Goal: Information Seeking & Learning: Learn about a topic

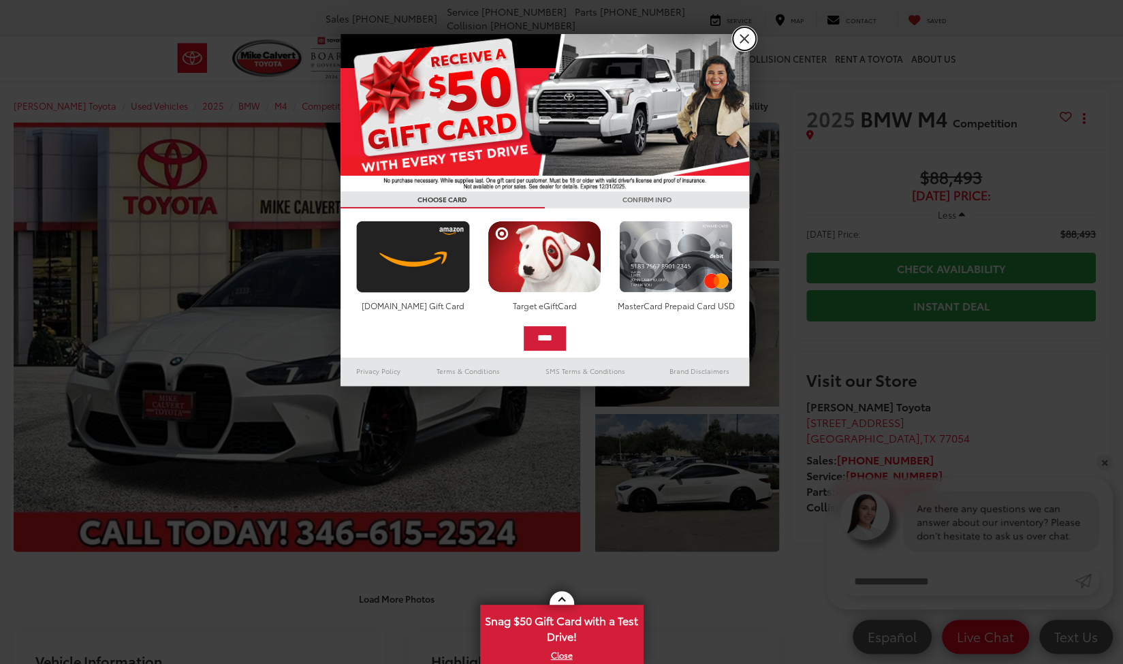
drag, startPoint x: 742, startPoint y: 42, endPoint x: 739, endPoint y: 50, distance: 8.6
click at [742, 42] on link "X" at bounding box center [744, 38] width 23 height 23
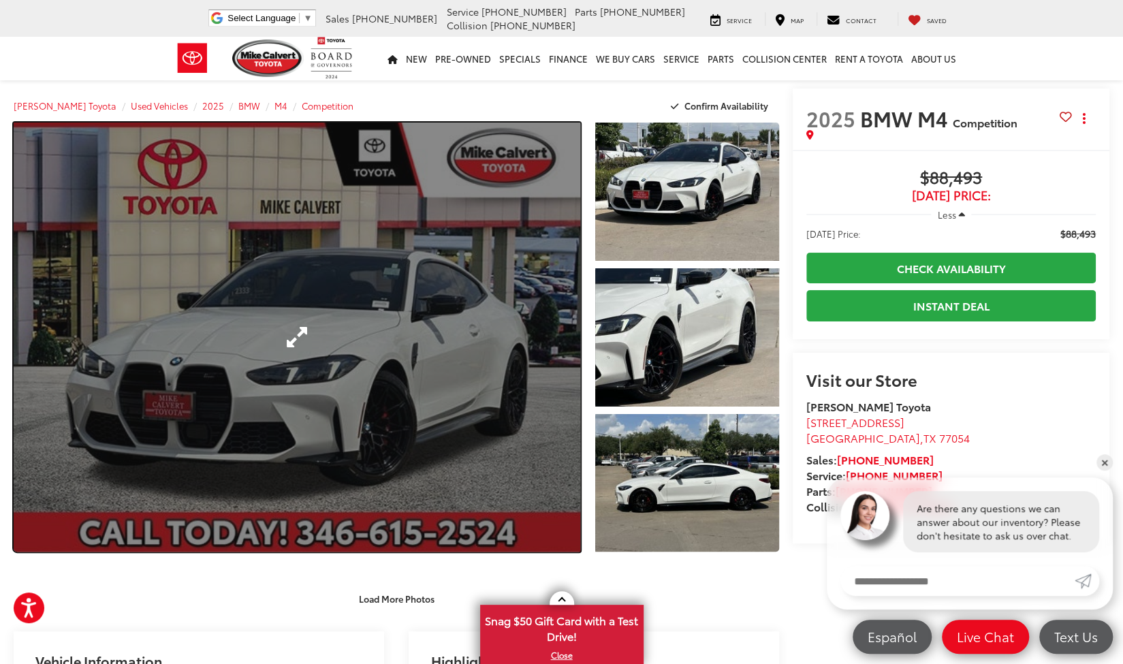
click at [511, 338] on link "Expand Photo 0" at bounding box center [297, 337] width 566 height 429
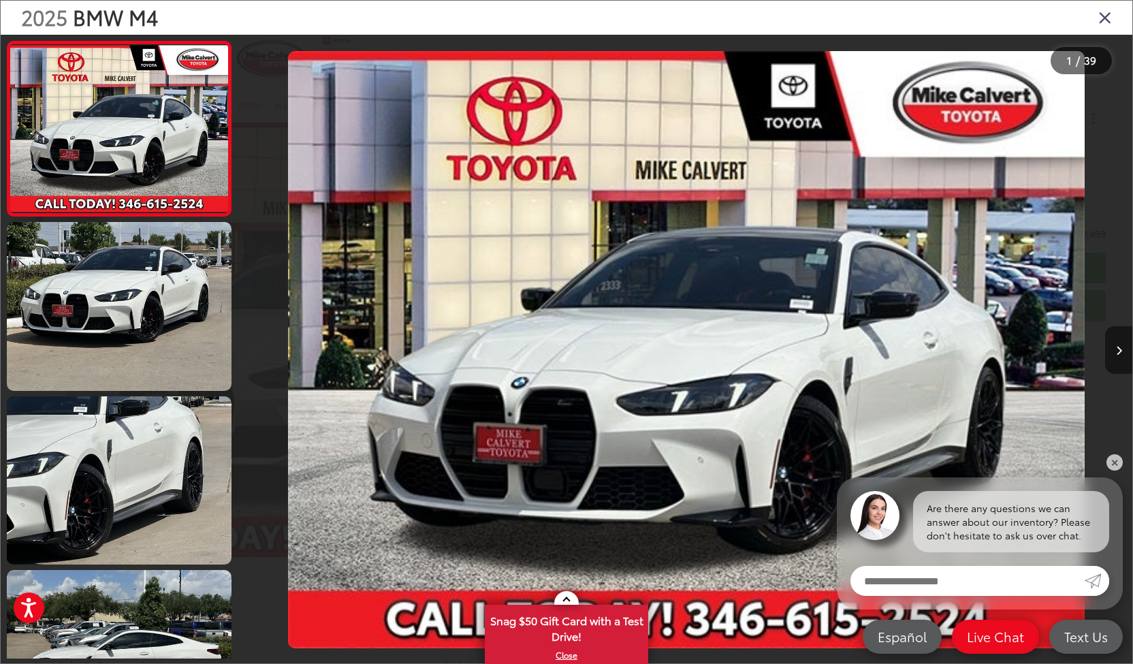
click at [1115, 348] on button "Next image" at bounding box center [1118, 350] width 27 height 48
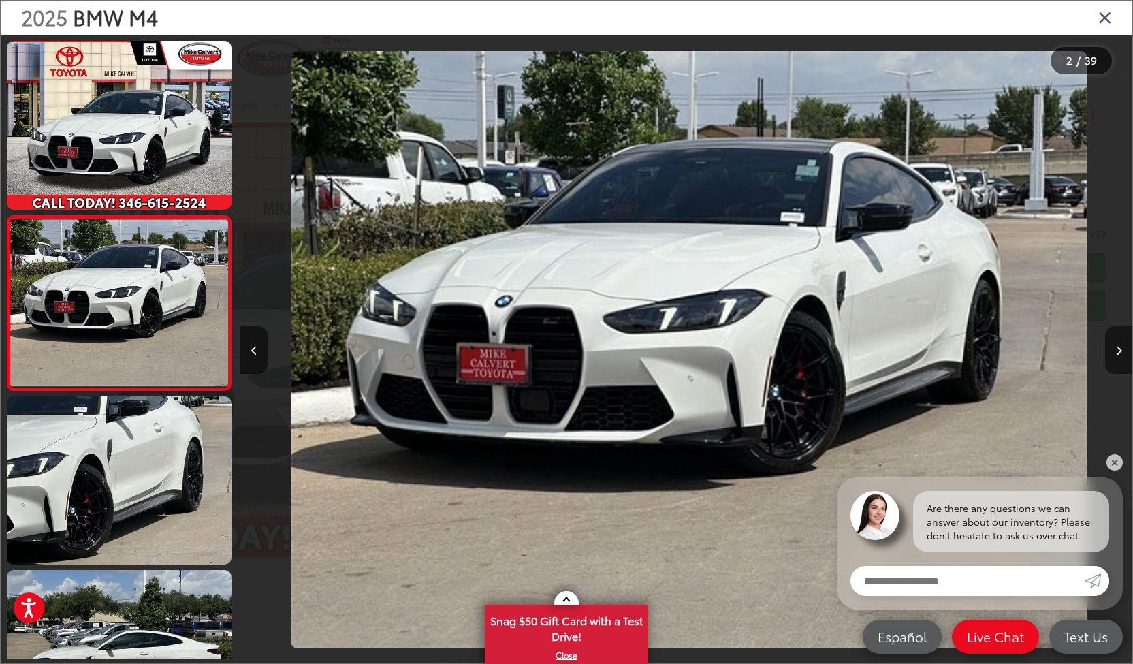
click at [1115, 348] on button "Next image" at bounding box center [1118, 350] width 27 height 48
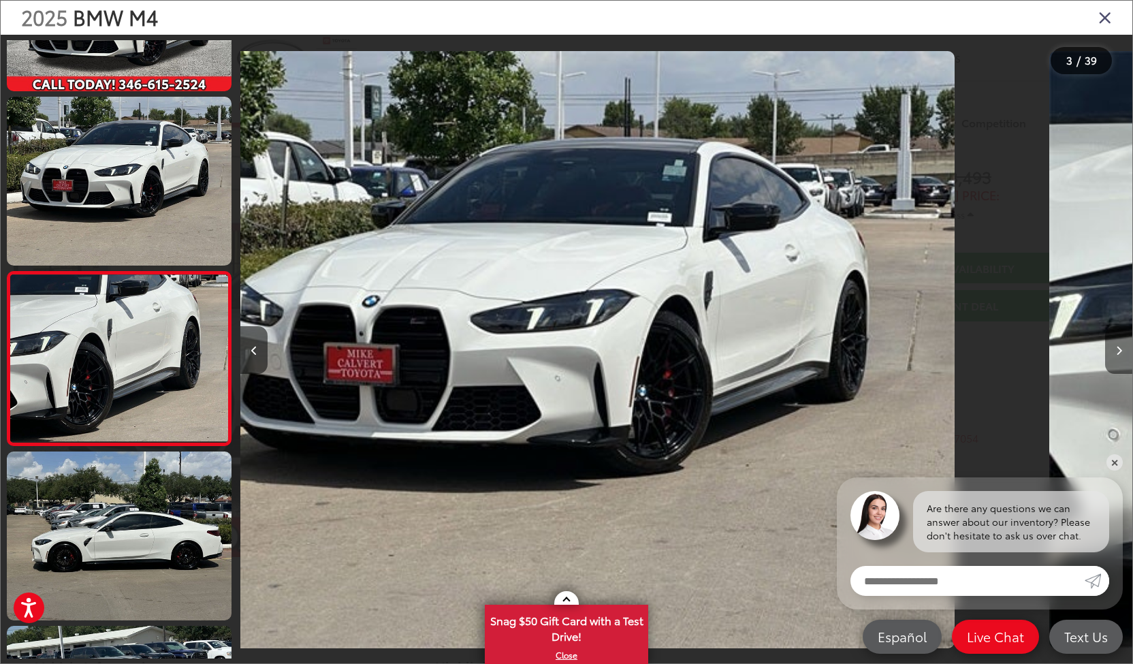
scroll to position [167, 0]
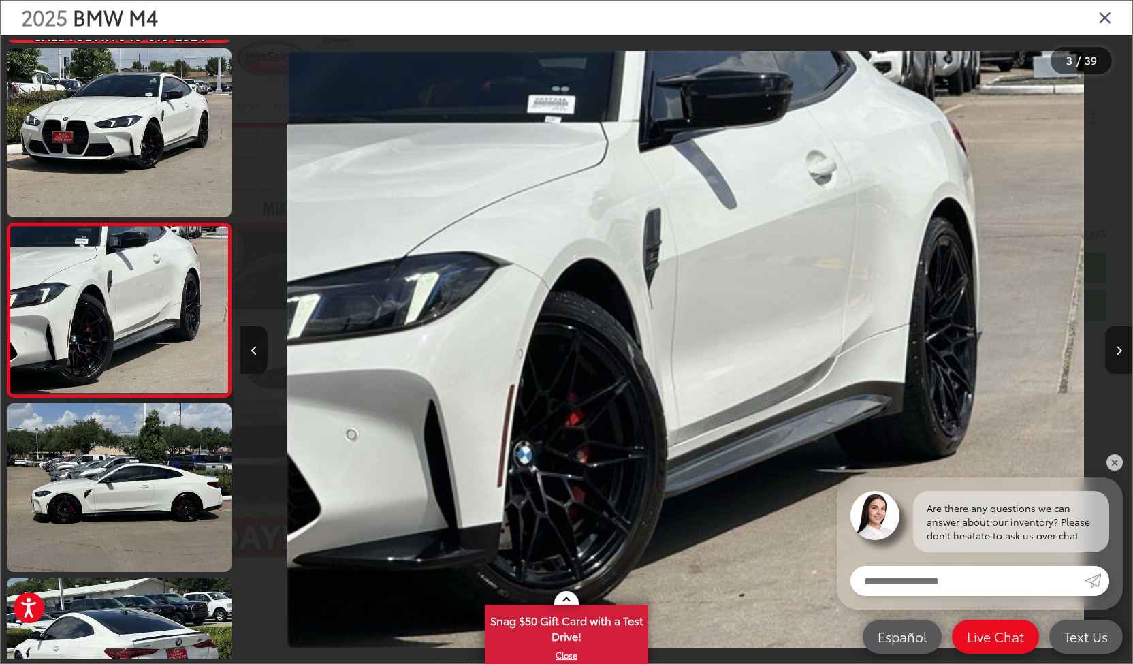
click at [1115, 348] on button "Next image" at bounding box center [1118, 350] width 27 height 48
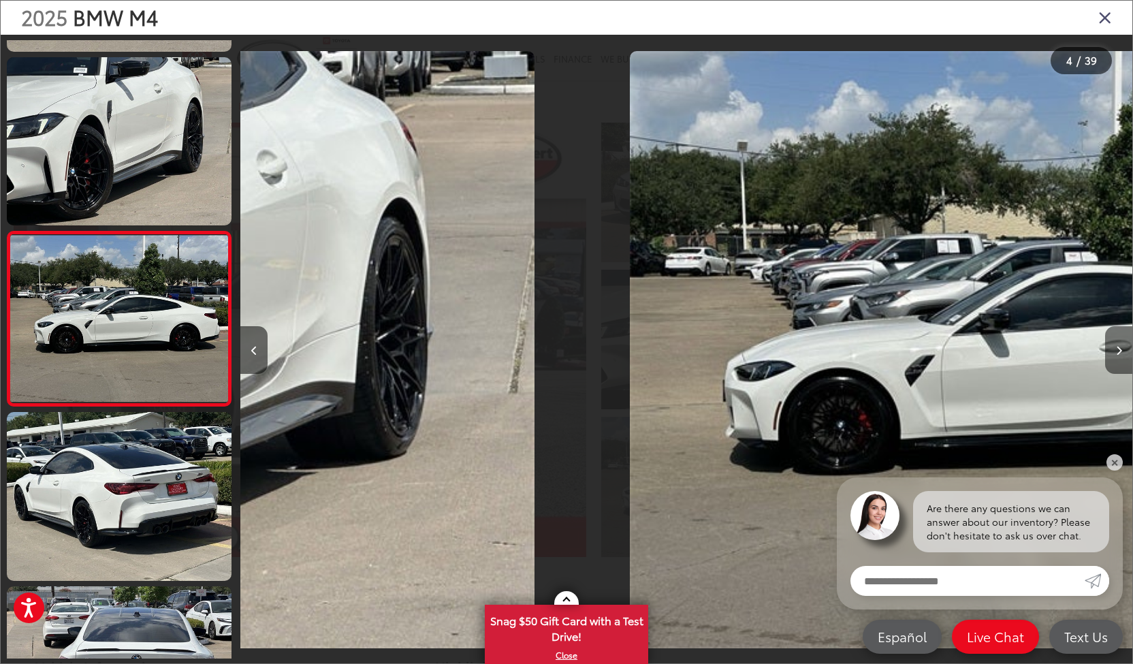
scroll to position [341, 0]
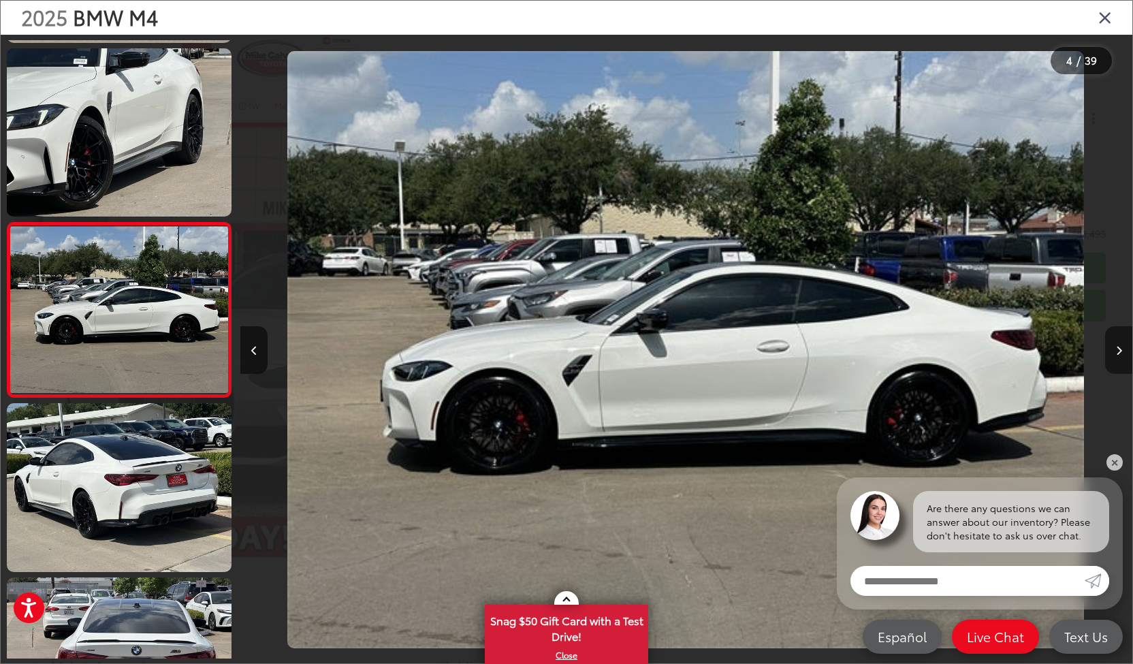
click at [1115, 348] on button "Next image" at bounding box center [1118, 350] width 27 height 48
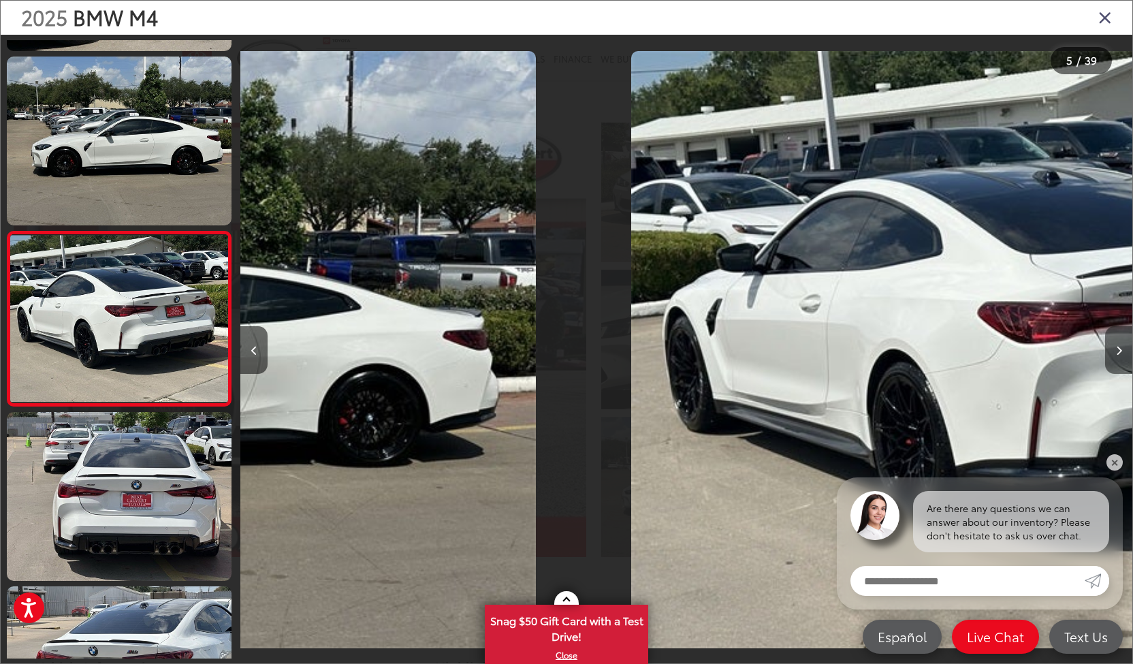
scroll to position [515, 0]
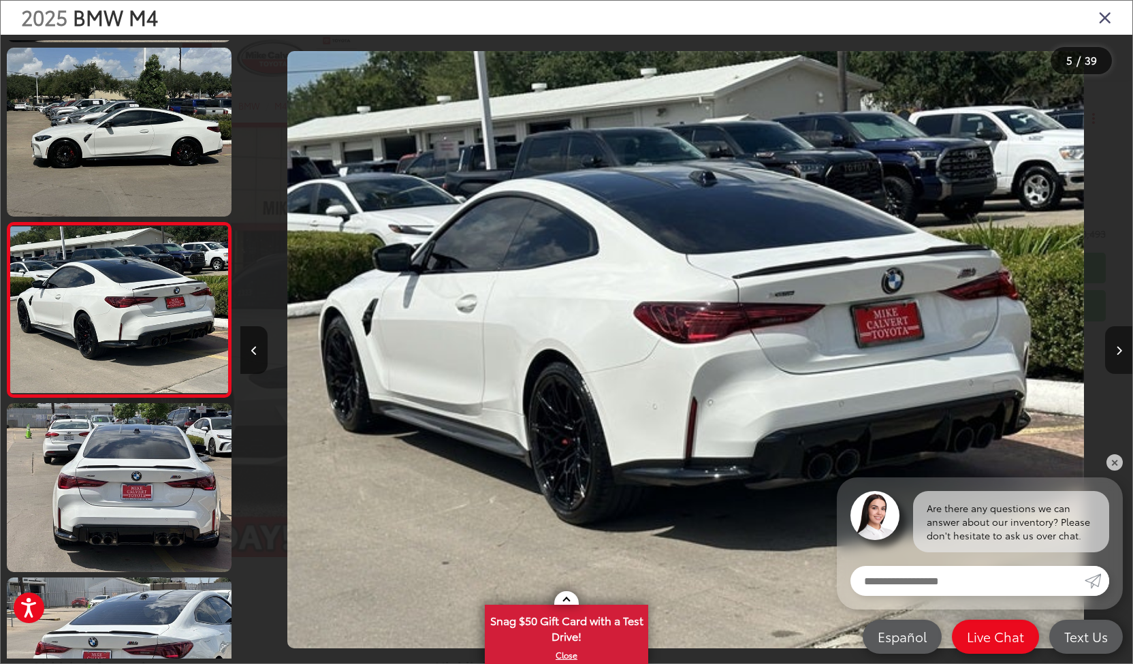
click at [1115, 348] on button "Next image" at bounding box center [1118, 350] width 27 height 48
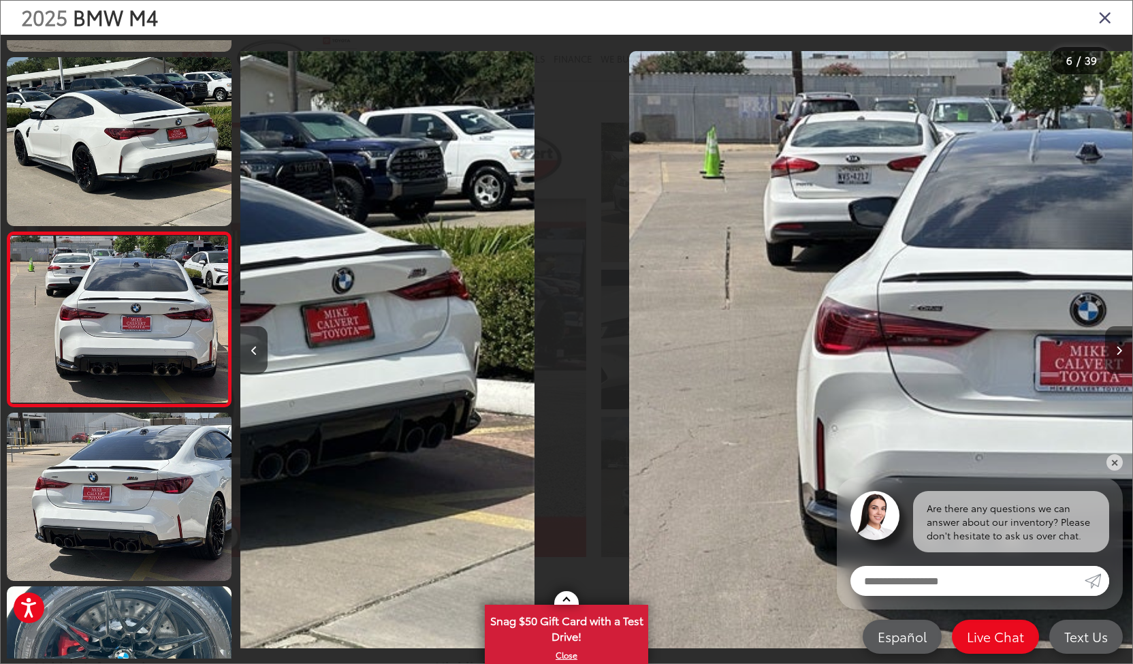
scroll to position [689, 0]
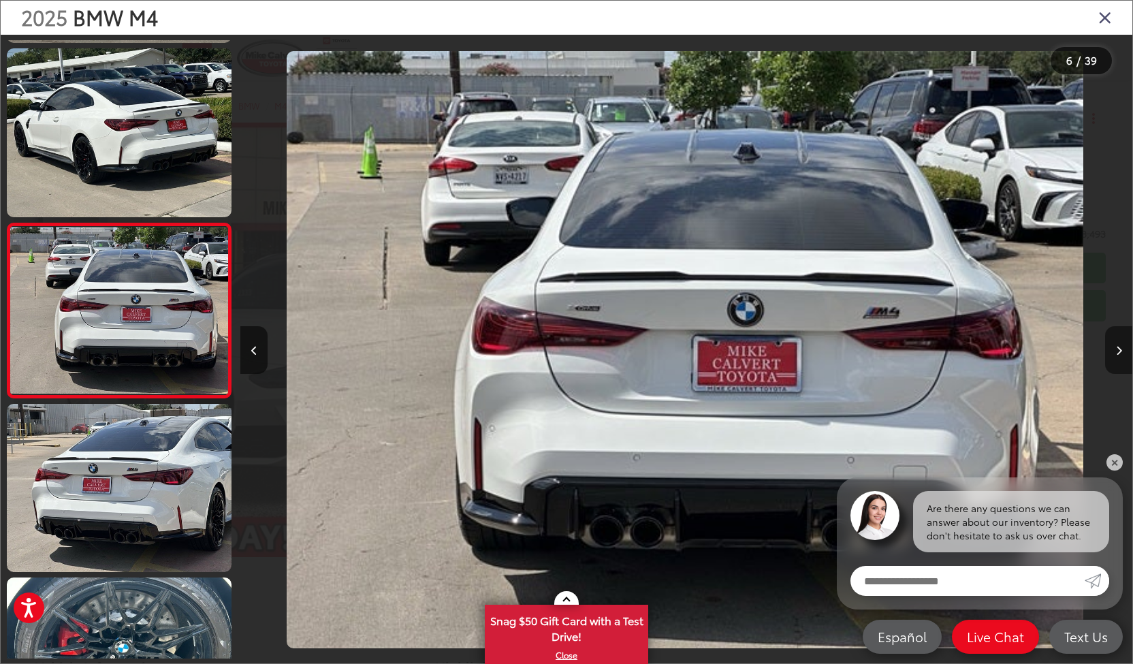
click at [1115, 348] on button "Next image" at bounding box center [1118, 350] width 27 height 48
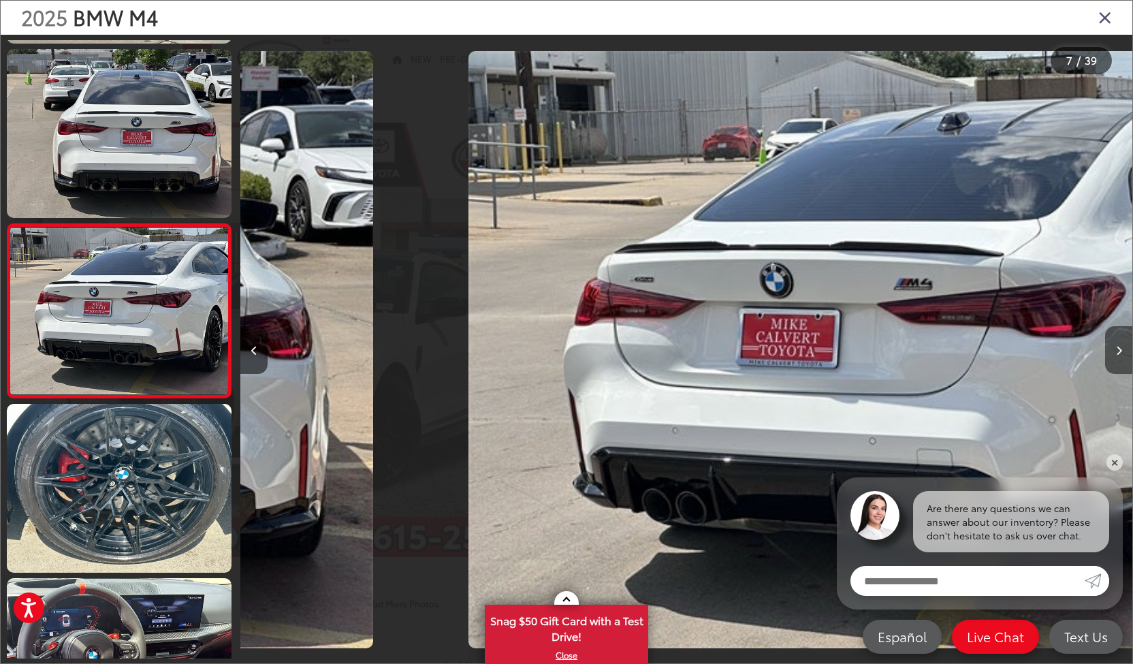
scroll to position [863, 0]
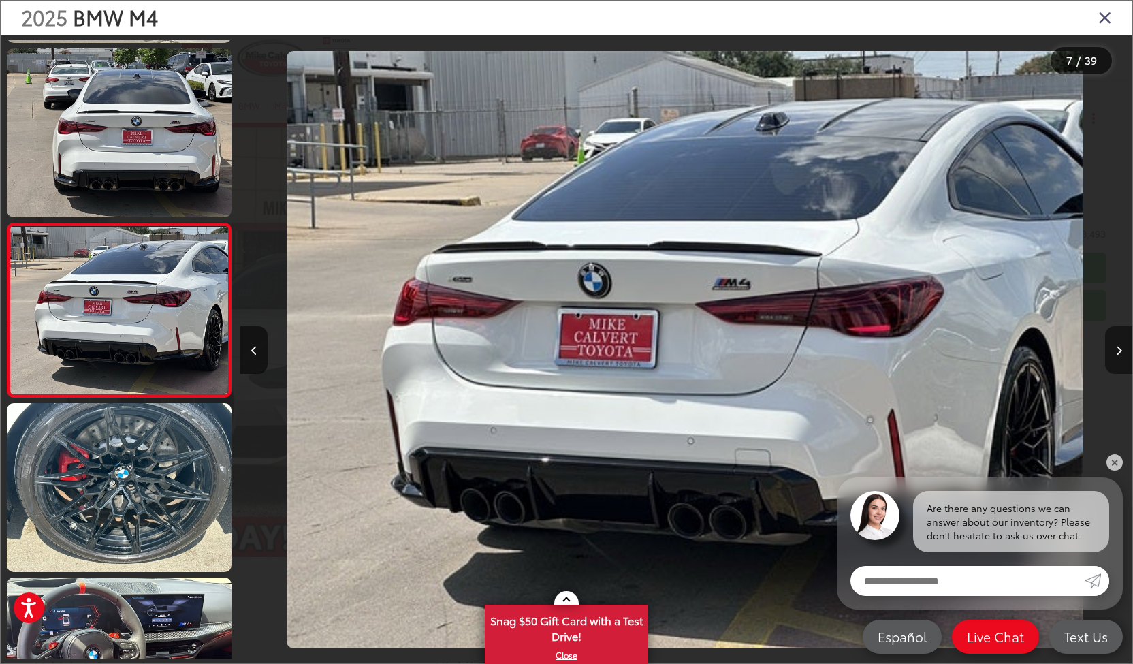
click at [1115, 348] on button "Next image" at bounding box center [1118, 350] width 27 height 48
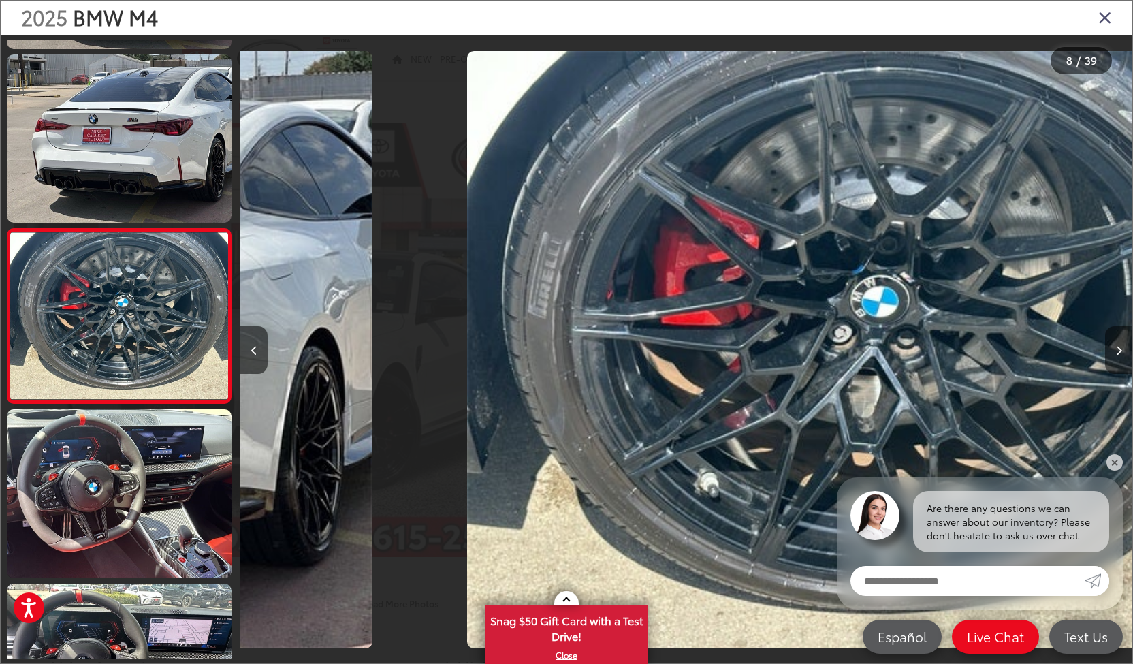
scroll to position [1038, 0]
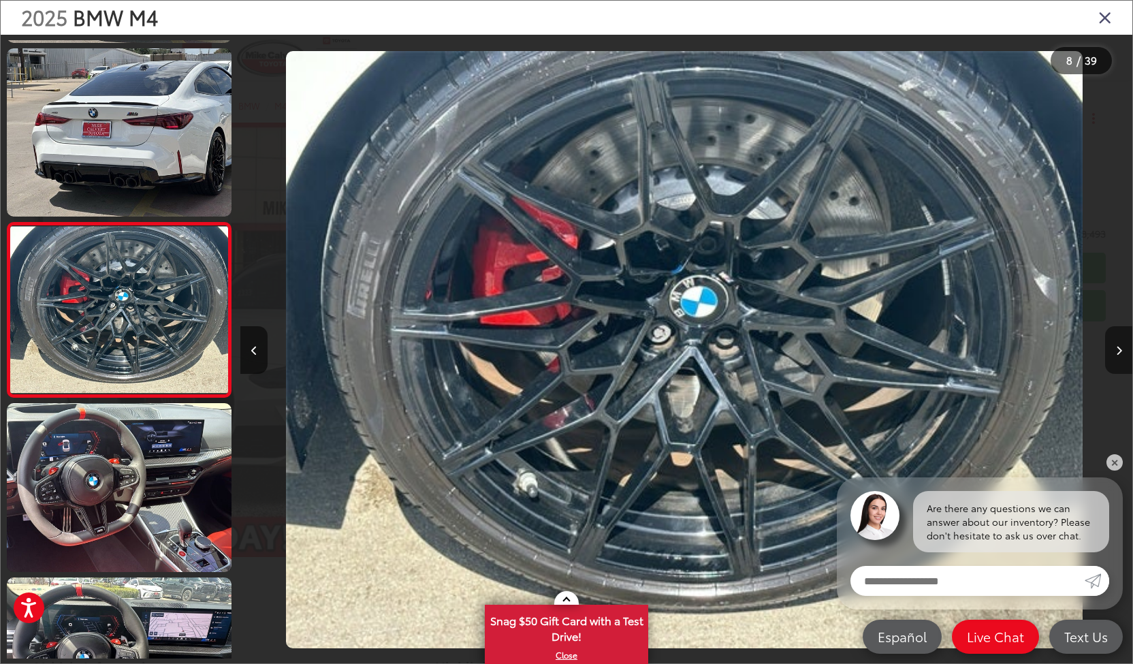
click at [1115, 348] on button "Next image" at bounding box center [1118, 350] width 27 height 48
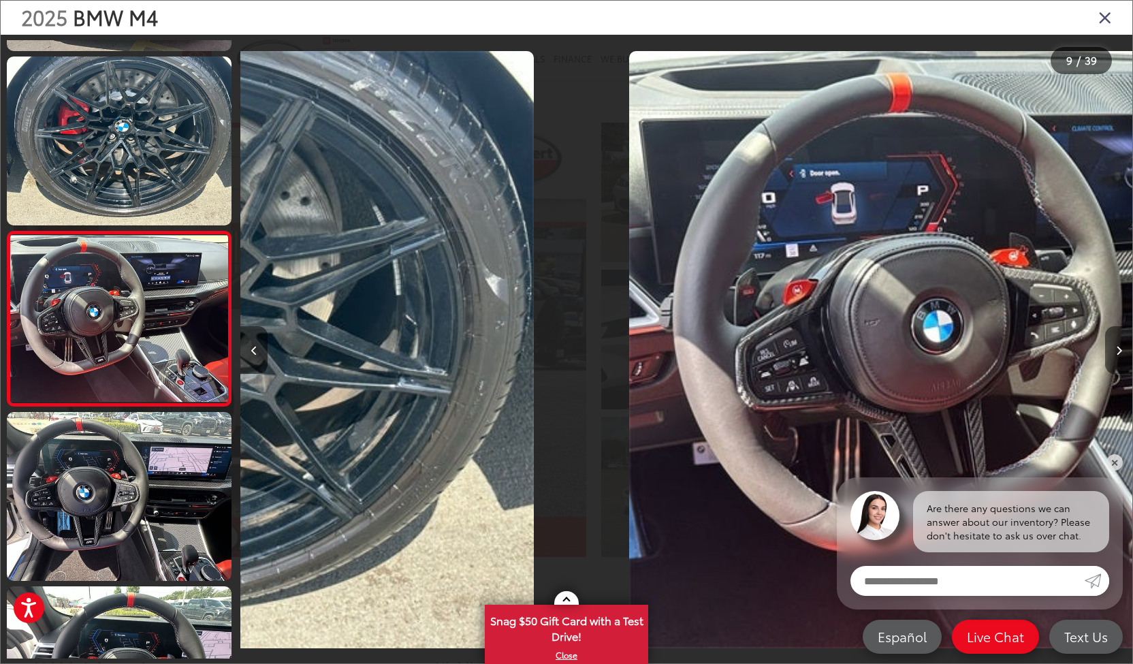
scroll to position [1212, 0]
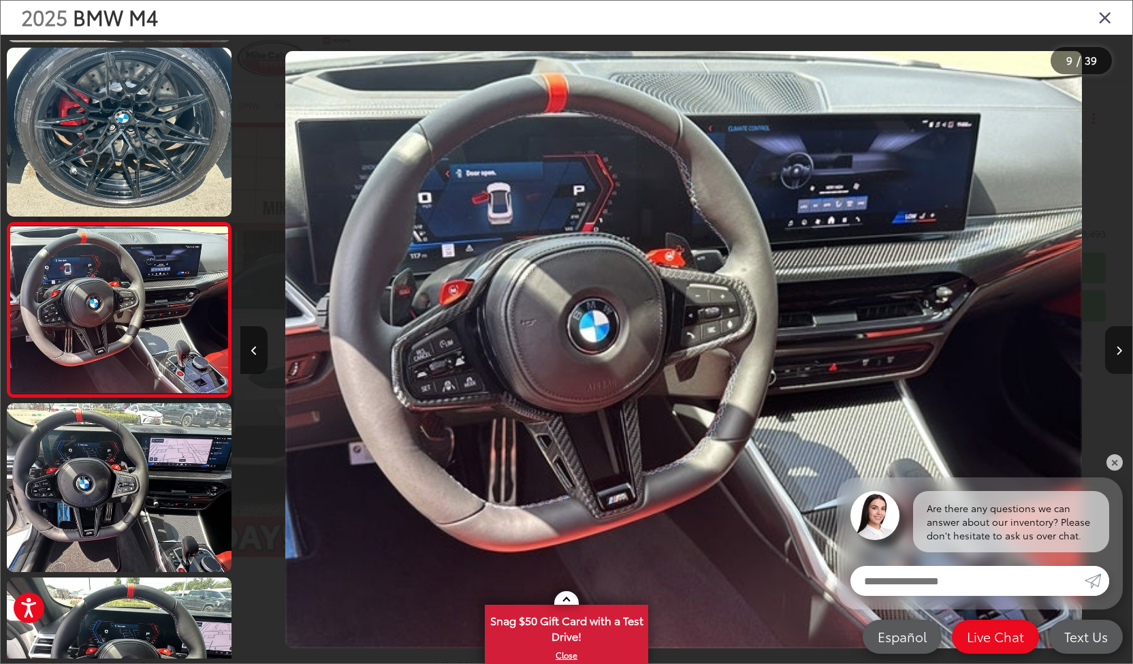
click at [1115, 348] on button "Next image" at bounding box center [1118, 350] width 27 height 48
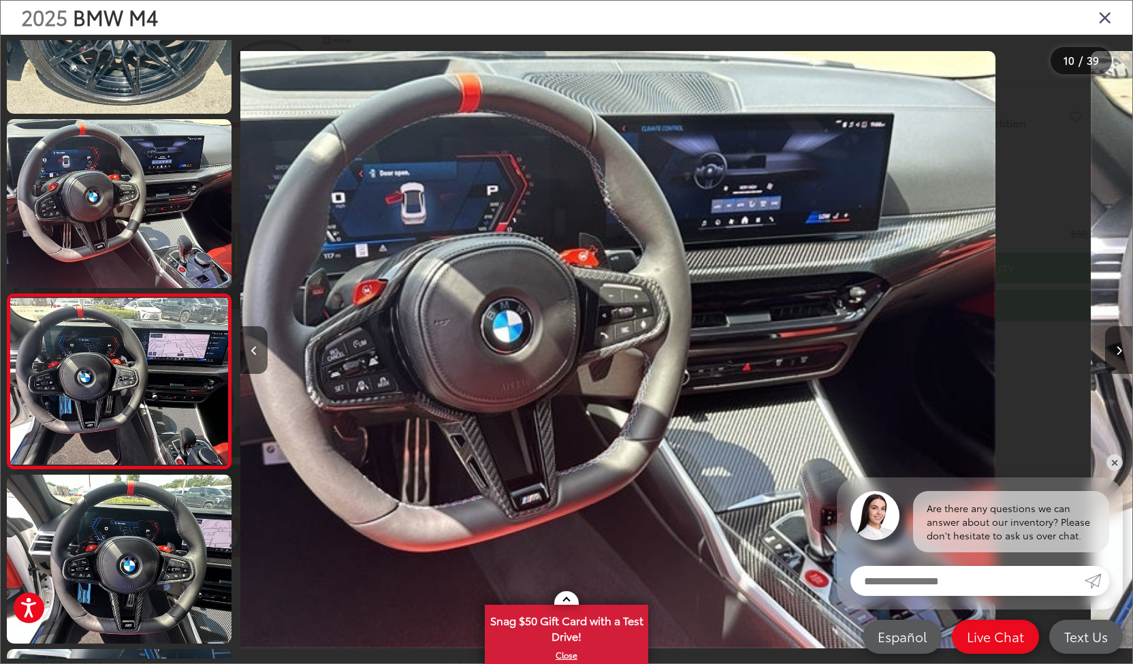
scroll to position [0, 0]
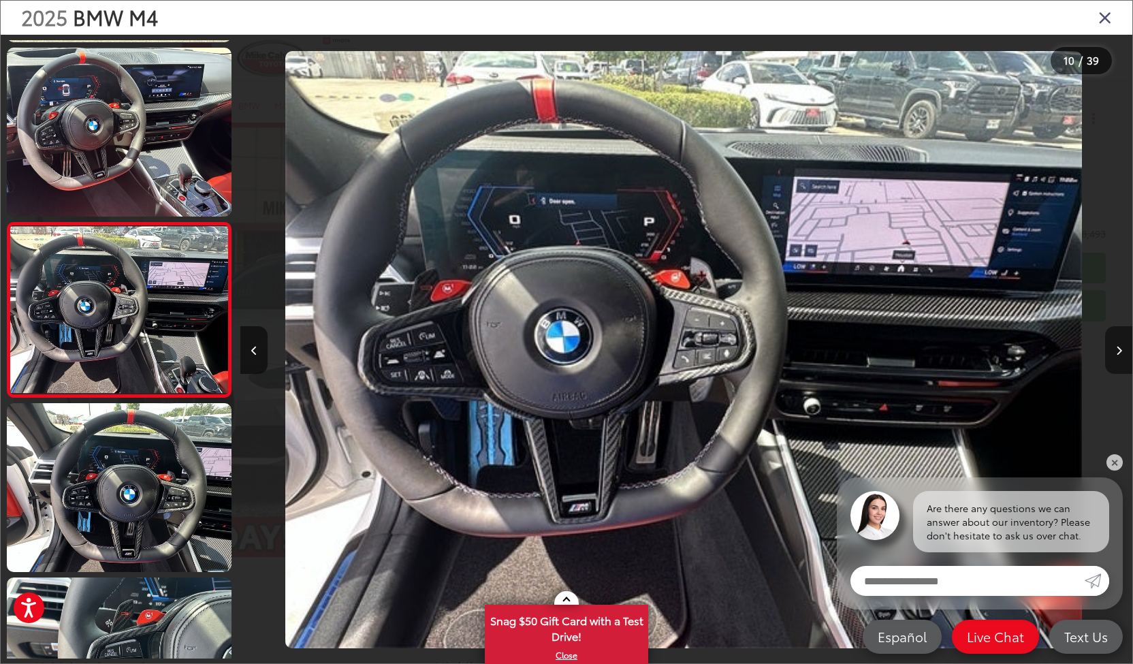
click at [1115, 348] on button "Next image" at bounding box center [1118, 350] width 27 height 48
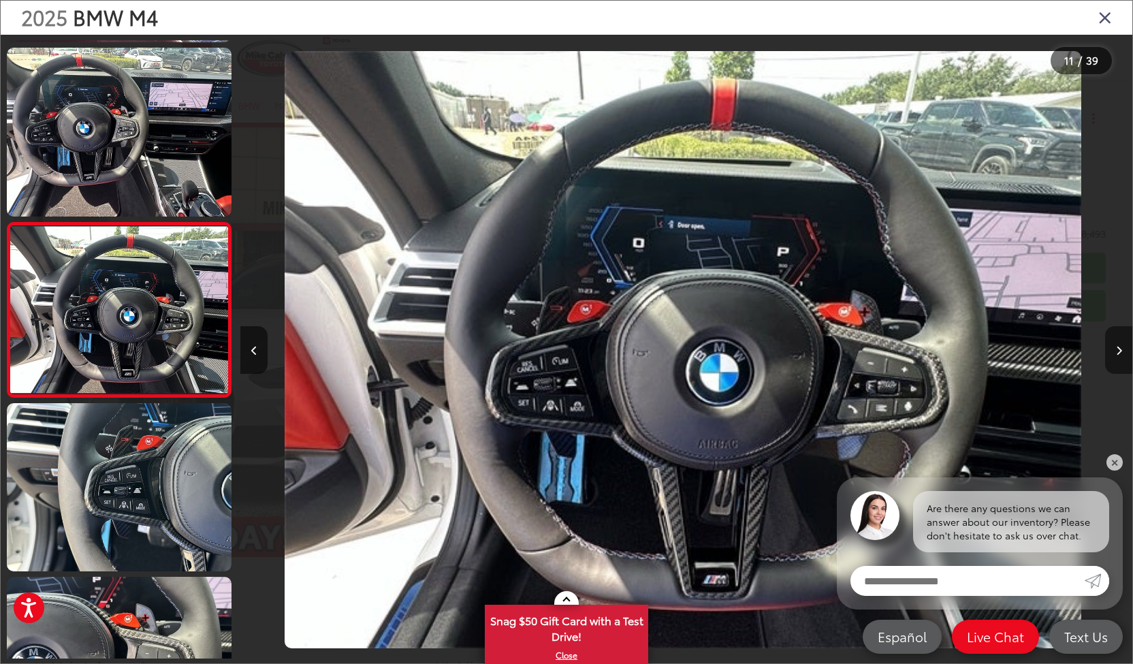
click at [1115, 348] on button "Next image" at bounding box center [1118, 350] width 27 height 48
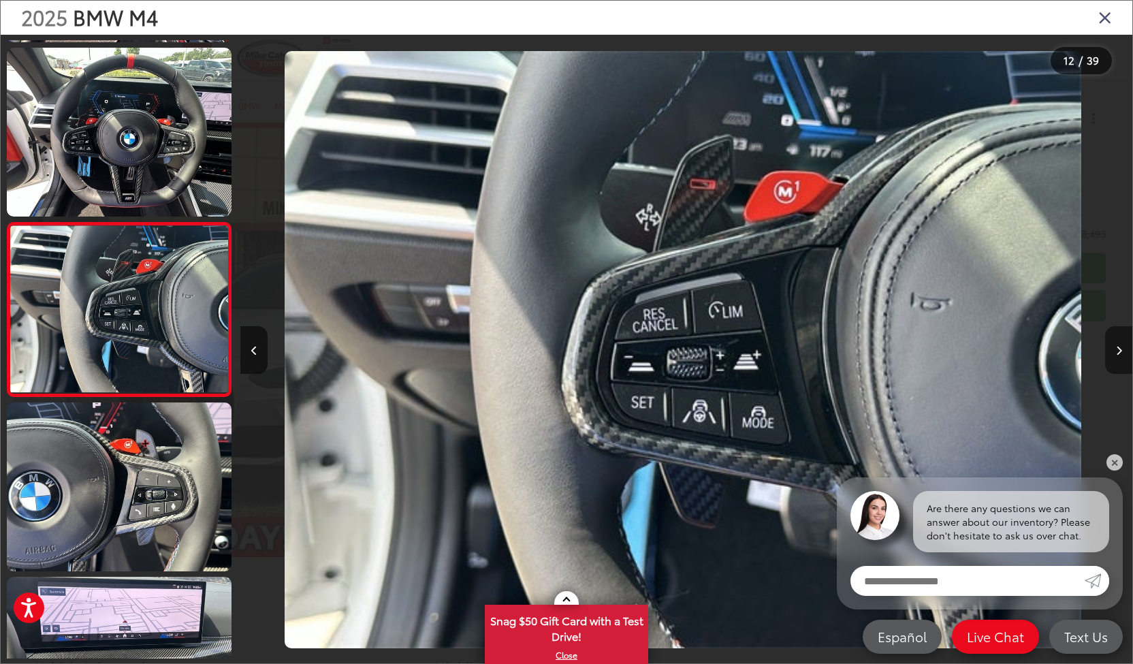
click at [1115, 348] on button "Next image" at bounding box center [1118, 350] width 27 height 48
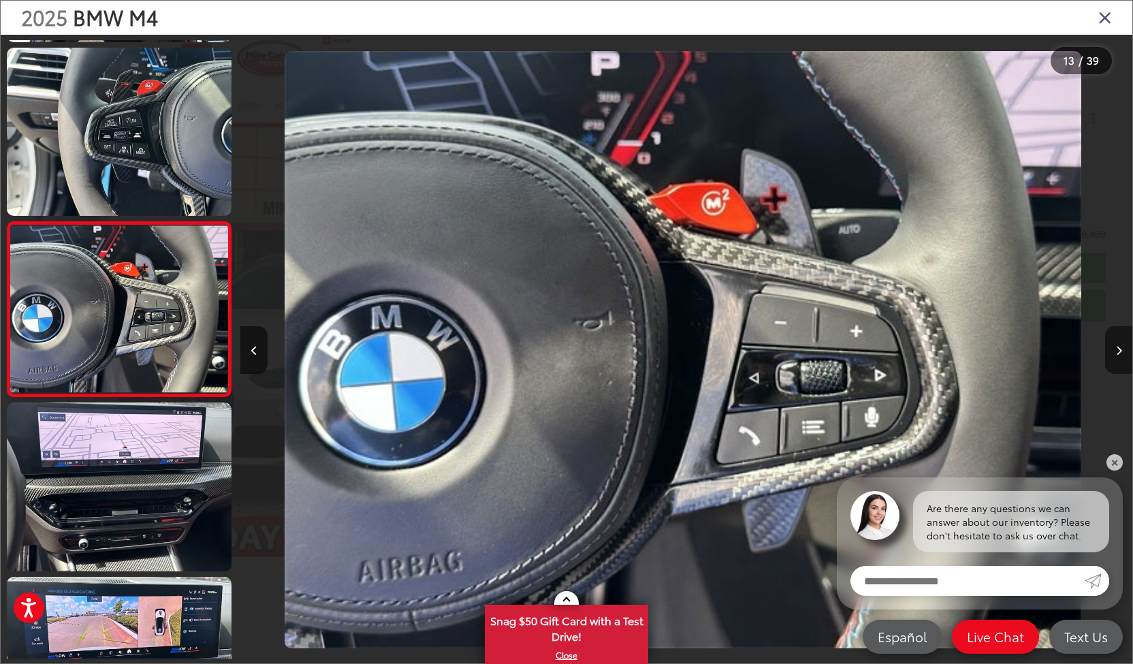
click at [1115, 348] on button "Next image" at bounding box center [1118, 350] width 27 height 48
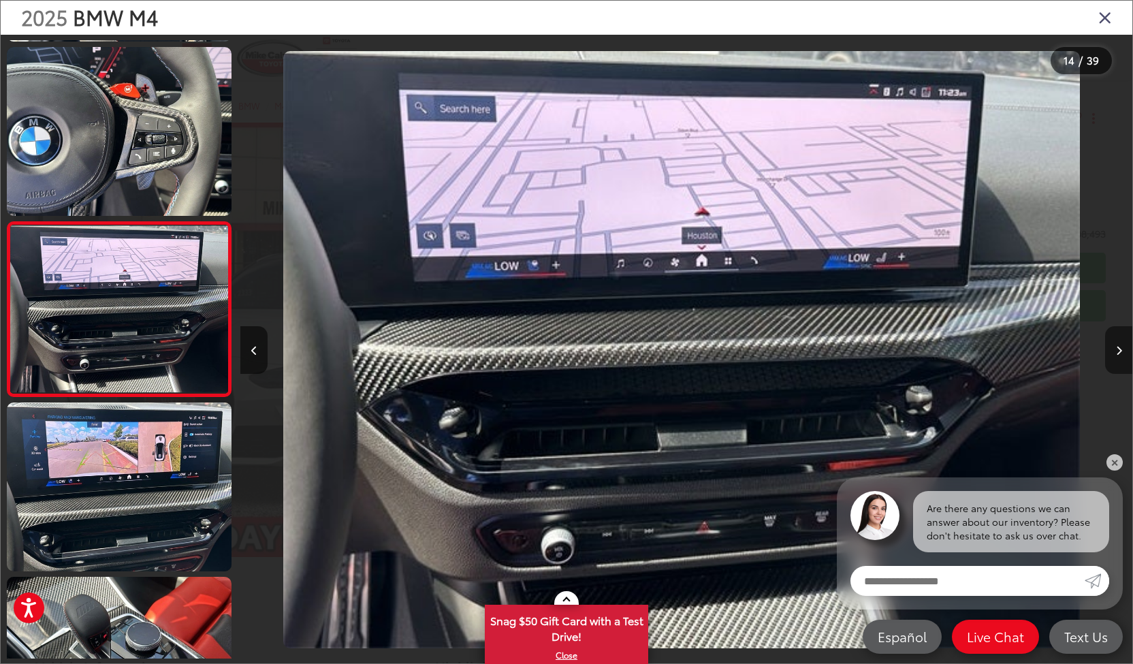
click at [1115, 348] on button "Next image" at bounding box center [1118, 350] width 27 height 48
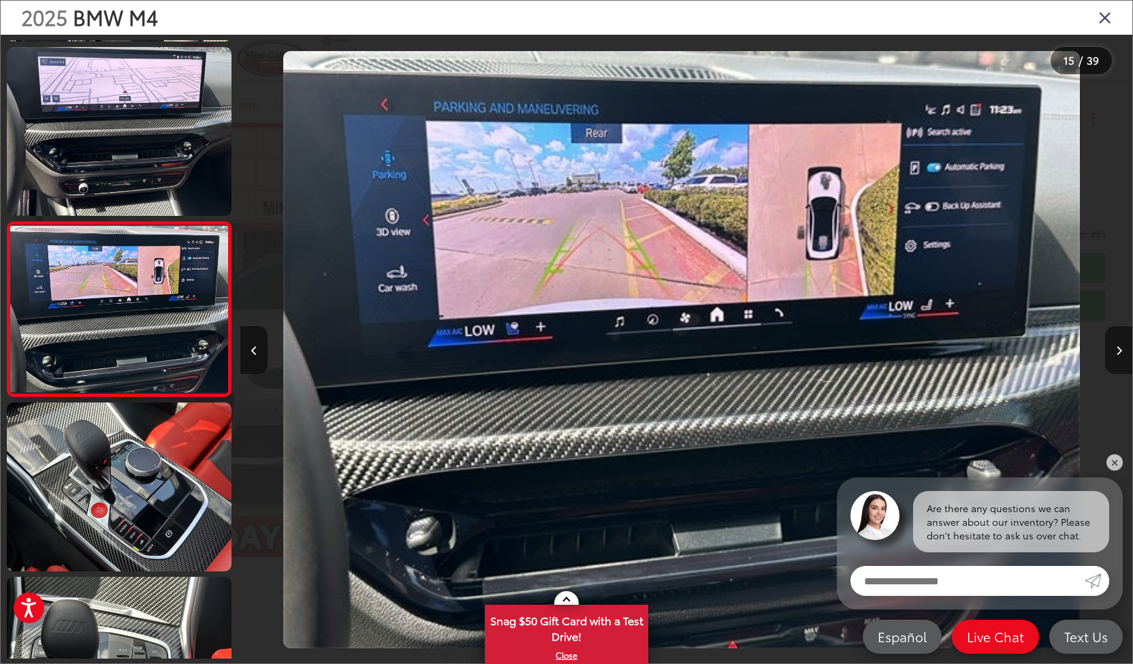
click at [1115, 348] on button "Next image" at bounding box center [1118, 350] width 27 height 48
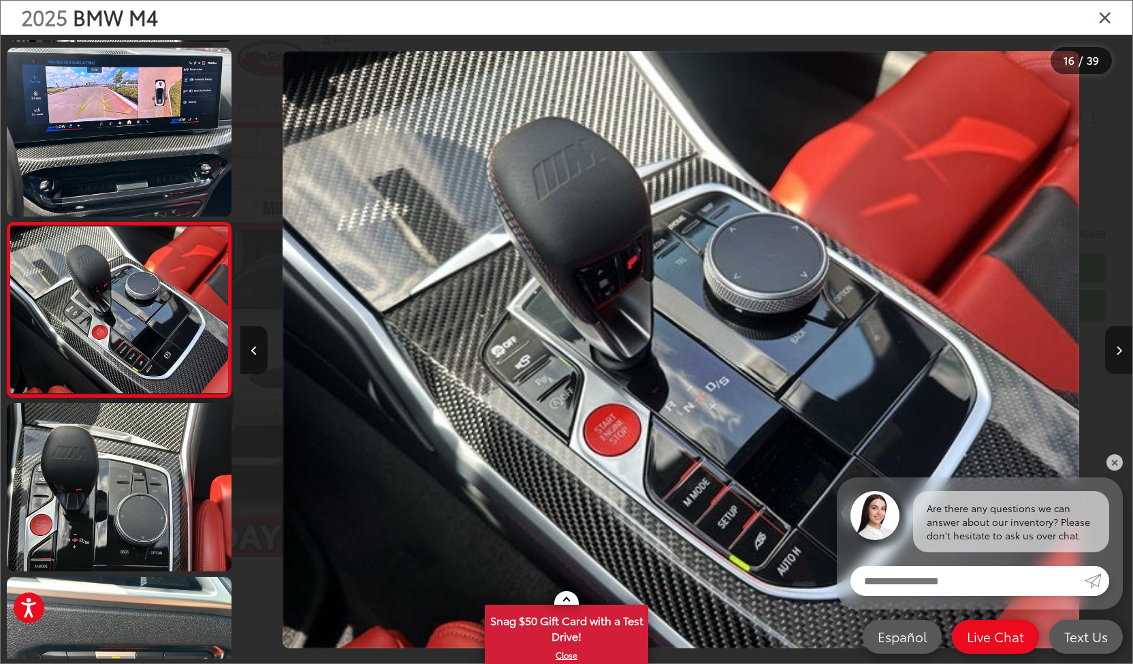
click at [1115, 348] on button "Next image" at bounding box center [1118, 350] width 27 height 48
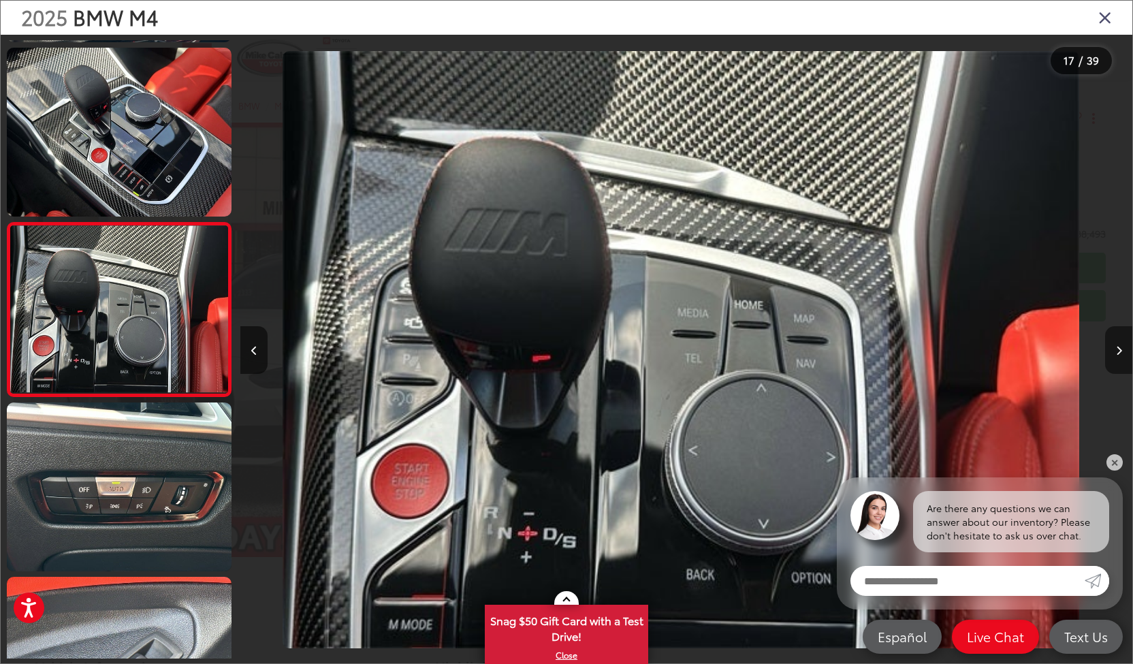
click at [1115, 348] on button "Next image" at bounding box center [1118, 350] width 27 height 48
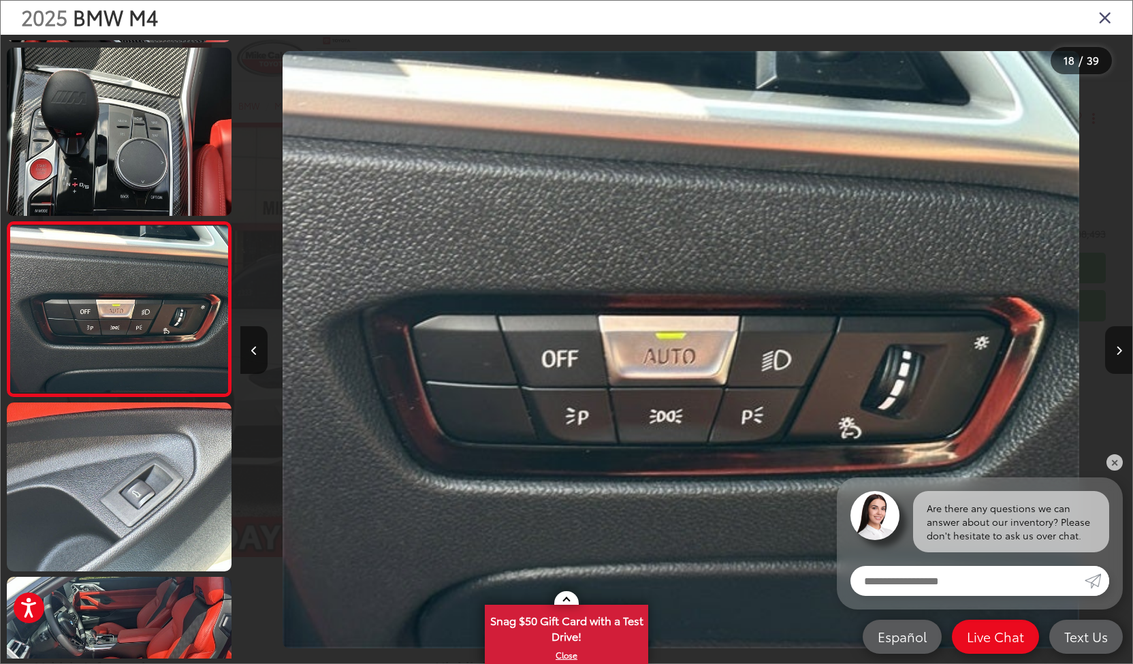
click at [1115, 348] on button "Next image" at bounding box center [1118, 350] width 27 height 48
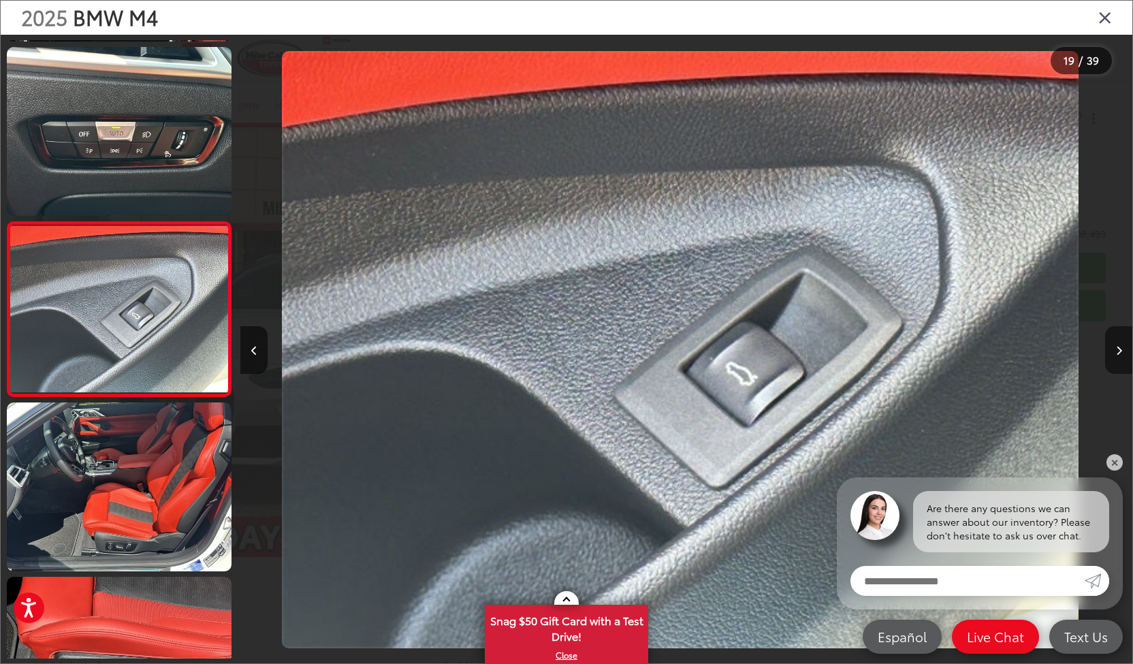
click at [1115, 348] on button "Next image" at bounding box center [1118, 350] width 27 height 48
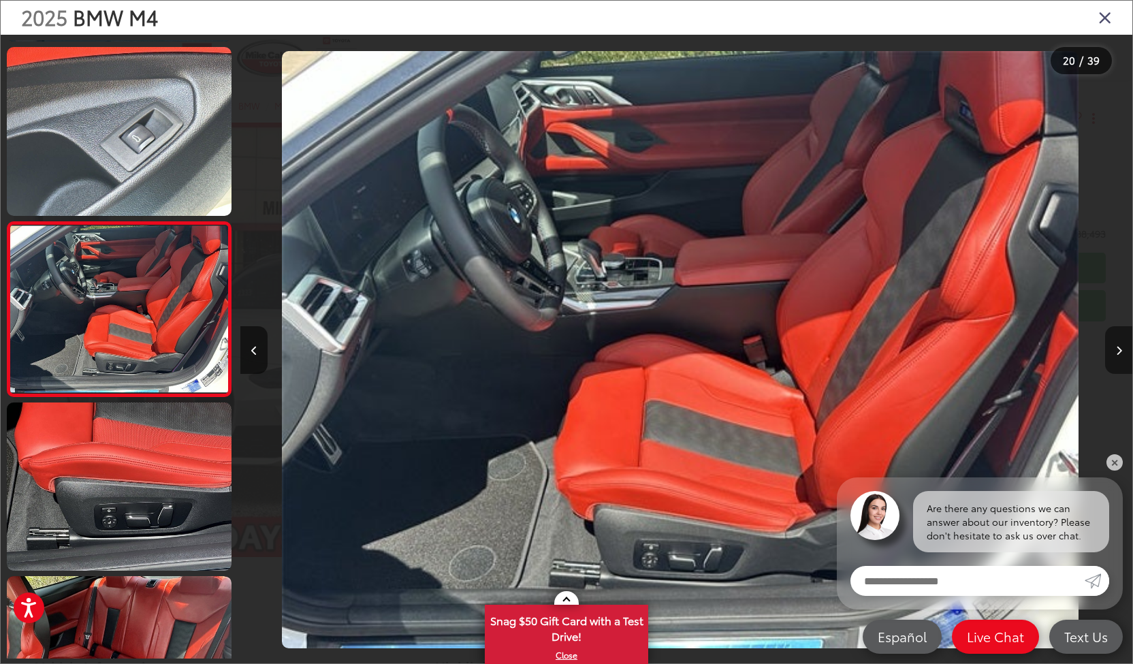
click at [1115, 348] on button "Next image" at bounding box center [1118, 350] width 27 height 48
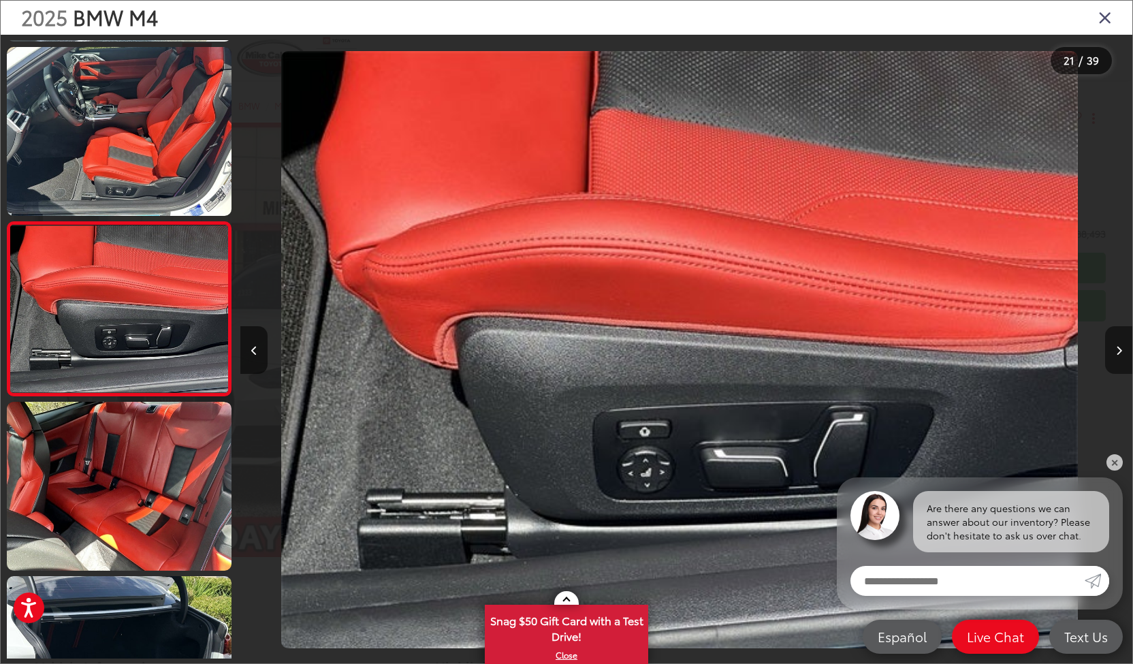
click at [1115, 348] on button "Next image" at bounding box center [1118, 350] width 27 height 48
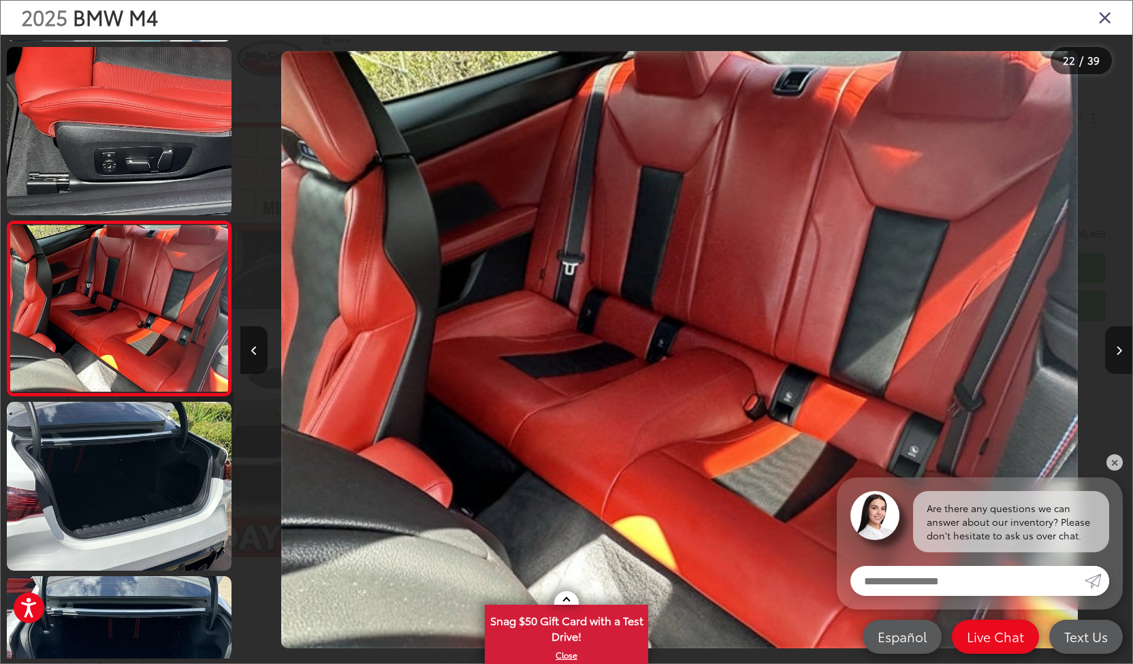
click at [1115, 348] on button "Next image" at bounding box center [1118, 350] width 27 height 48
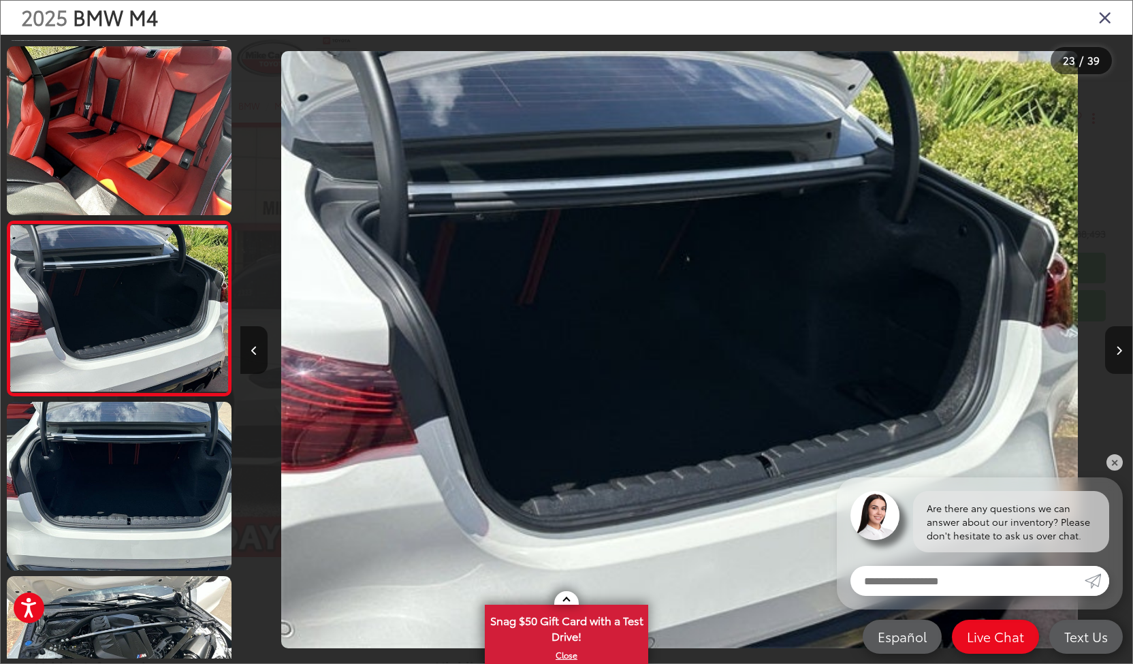
click at [1115, 348] on button "Next image" at bounding box center [1118, 350] width 27 height 48
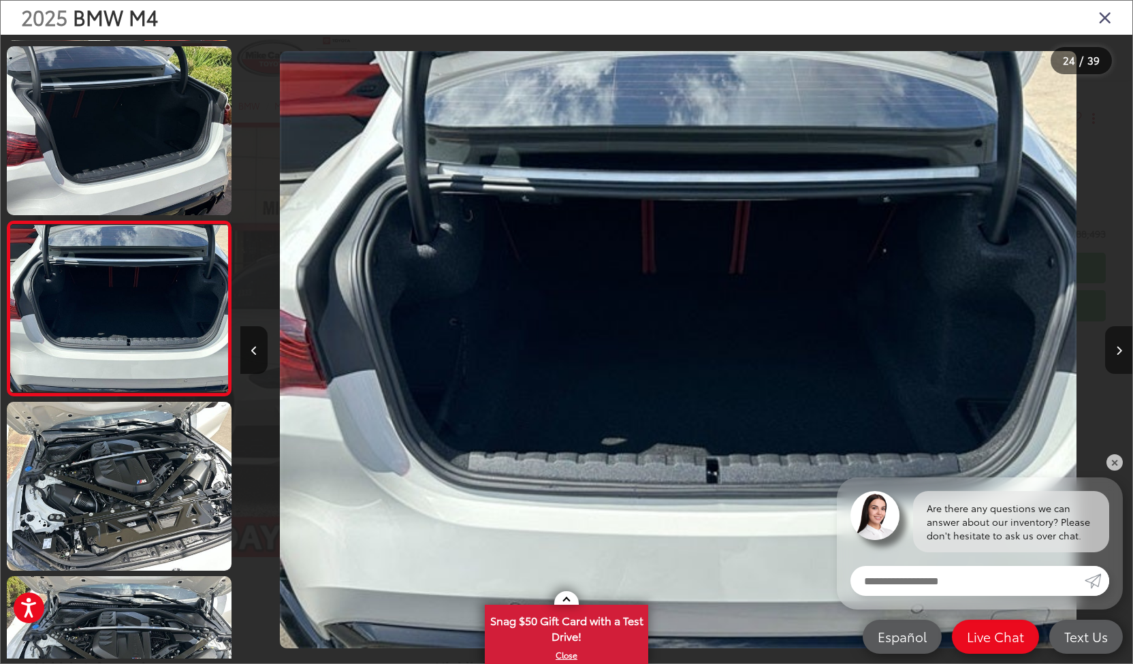
click at [1115, 348] on button "Next image" at bounding box center [1118, 350] width 27 height 48
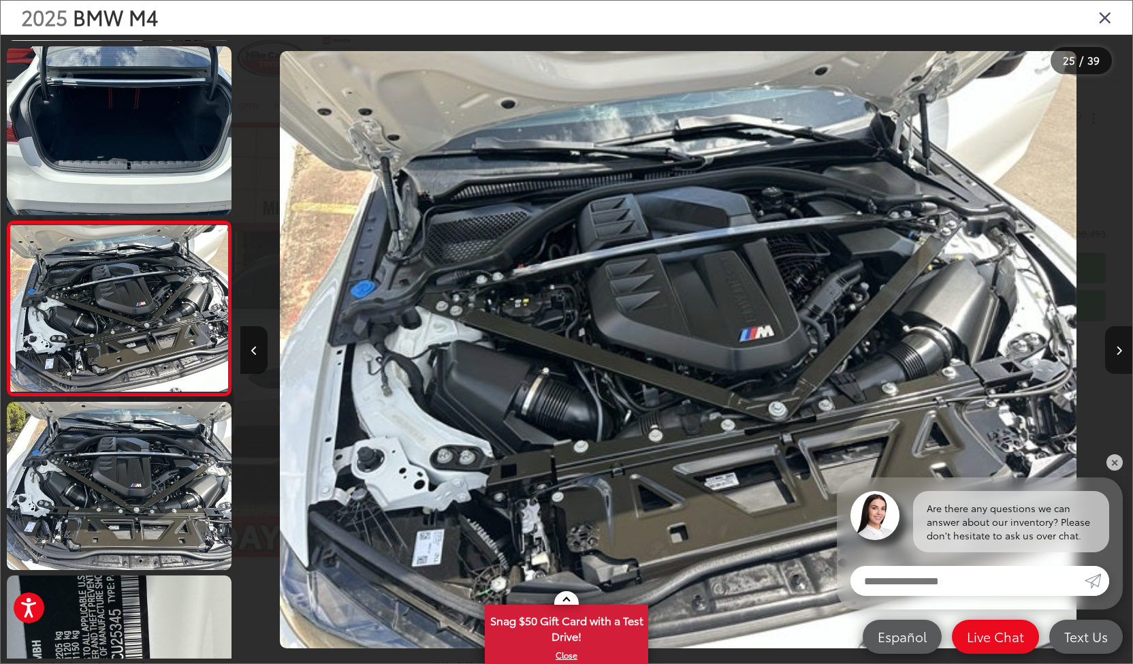
click at [1115, 348] on button "Next image" at bounding box center [1118, 350] width 27 height 48
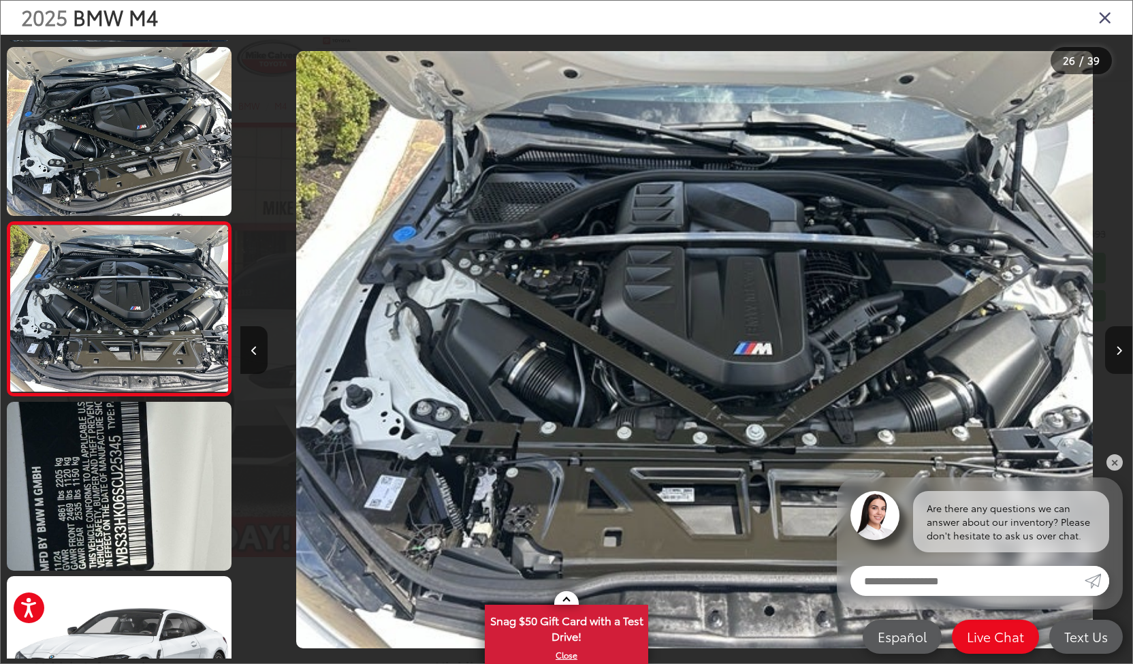
click at [1115, 348] on button "Next image" at bounding box center [1118, 350] width 27 height 48
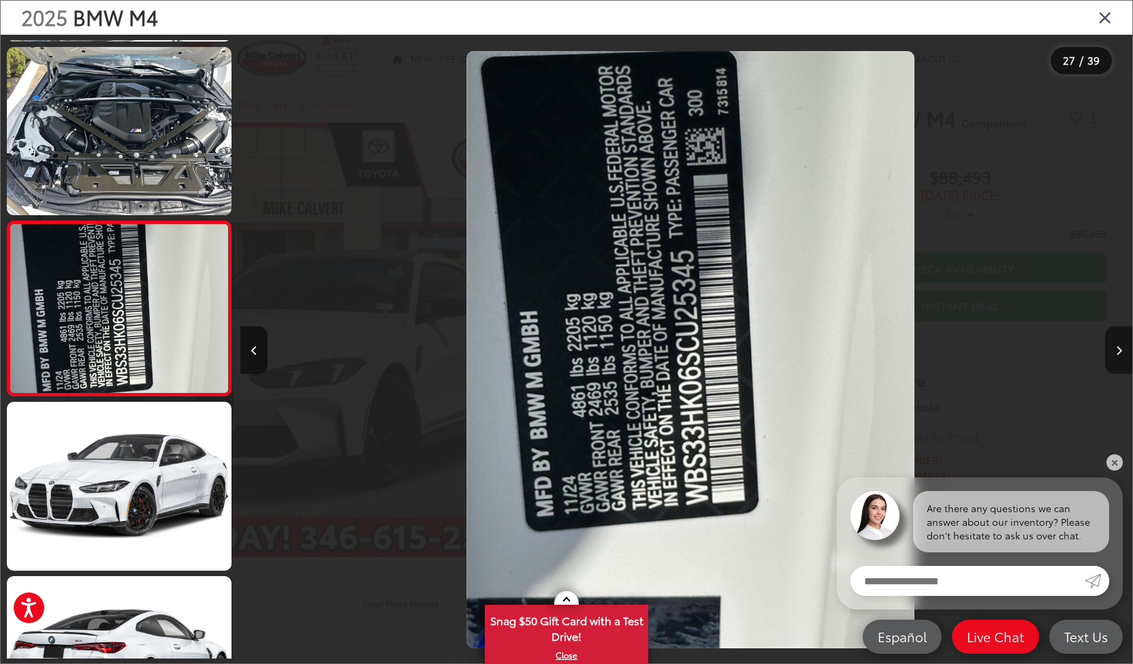
click at [1115, 348] on button "Next image" at bounding box center [1118, 350] width 27 height 48
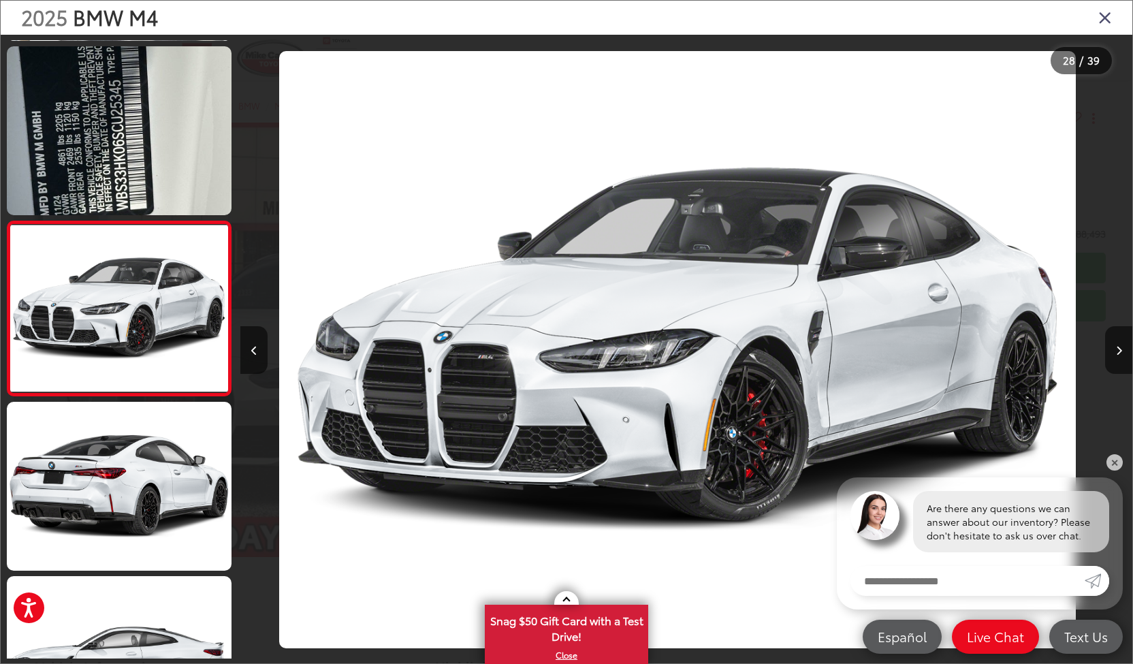
click at [1106, 18] on icon "Close gallery" at bounding box center [1105, 17] width 14 height 18
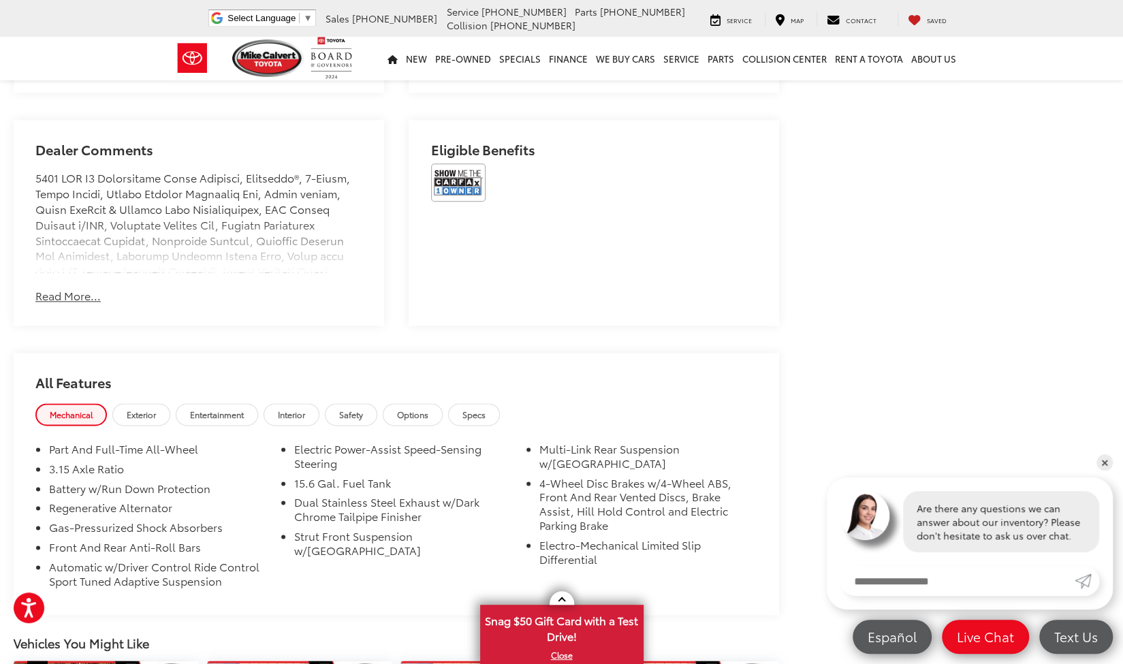
click at [87, 288] on button "Read More..." at bounding box center [67, 296] width 65 height 16
